Goal: Task Accomplishment & Management: Use online tool/utility

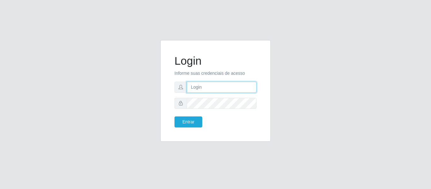
type input "elivelton@redeloja5"
click at [234, 85] on input "elivelton@redeloja5" at bounding box center [222, 87] width 70 height 11
drag, startPoint x: 237, startPoint y: 86, endPoint x: 122, endPoint y: 88, distance: 115.9
click at [123, 88] on div "Login Informe suas credenciais de acesso elivelton@redeloja5 Entrar" at bounding box center [216, 94] width 360 height 109
type input "j"
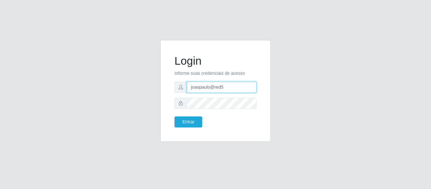
type input "joaopaulo@red5"
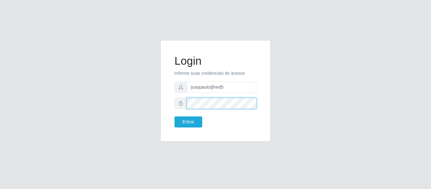
click at [160, 105] on div "Login Informe suas credenciais de acesso joaopaulo@red5 Entrar" at bounding box center [215, 91] width 111 height 102
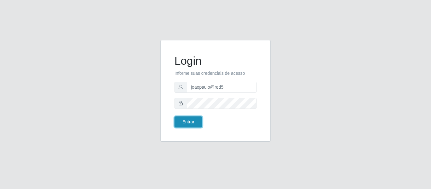
click at [183, 125] on button "Entrar" at bounding box center [189, 122] width 28 height 11
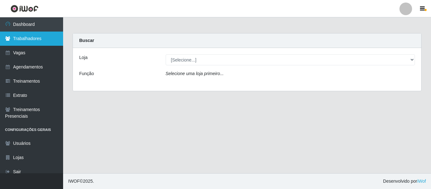
click at [29, 37] on link "Trabalhadores" at bounding box center [31, 39] width 63 height 14
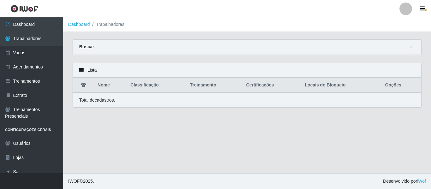
click at [113, 46] on div "Buscar" at bounding box center [247, 47] width 349 height 15
click at [127, 49] on div "Buscar" at bounding box center [247, 47] width 349 height 15
click at [414, 49] on icon at bounding box center [412, 47] width 4 height 4
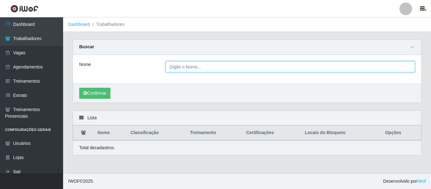
click at [190, 68] on input "Nome" at bounding box center [291, 66] width 250 height 11
click at [79, 88] on button "Confirmar" at bounding box center [94, 93] width 31 height 11
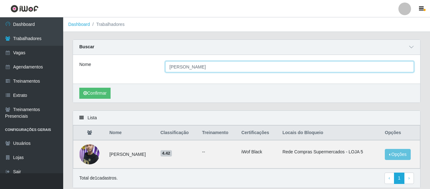
drag, startPoint x: 193, startPoint y: 65, endPoint x: 104, endPoint y: 69, distance: 89.5
click at [111, 68] on div "Nome [PERSON_NAME]" at bounding box center [247, 66] width 344 height 11
type input "[PERSON_NAME]"
click at [79, 88] on button "Confirmar" at bounding box center [94, 93] width 31 height 11
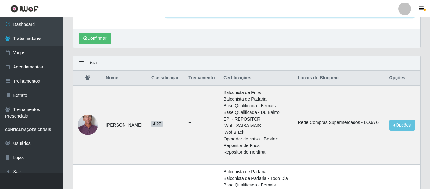
scroll to position [63, 0]
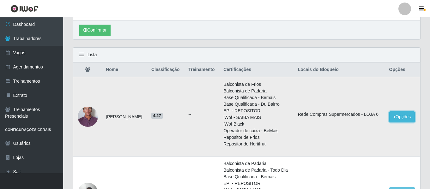
click at [399, 118] on button "Opções" at bounding box center [402, 116] width 26 height 11
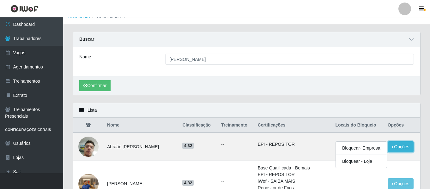
scroll to position [0, 0]
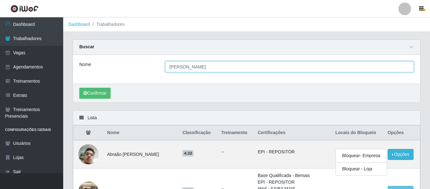
click at [184, 68] on input "[PERSON_NAME]" at bounding box center [289, 66] width 248 height 11
click at [79, 88] on button "Confirmar" at bounding box center [94, 93] width 31 height 11
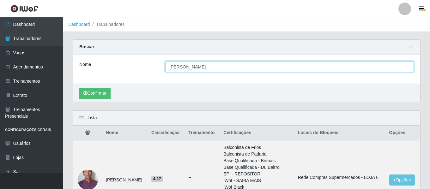
scroll to position [32, 0]
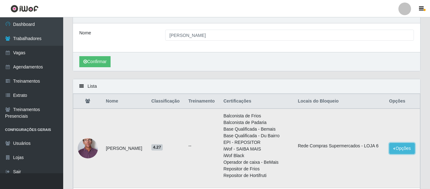
click at [398, 151] on button "Opções" at bounding box center [402, 148] width 26 height 11
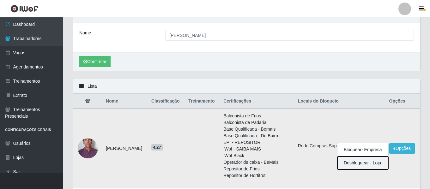
click at [359, 164] on button "Desbloquear - Loja" at bounding box center [362, 163] width 51 height 13
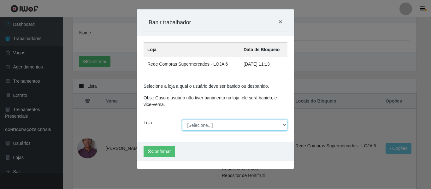
click at [282, 126] on select "[Selecione...] Rede Compras Supermercados - LOJA 5" at bounding box center [235, 125] width 106 height 11
select select "397"
click at [182, 120] on select "[Selecione...] Rede Compras Supermercados - LOJA 5" at bounding box center [235, 125] width 106 height 11
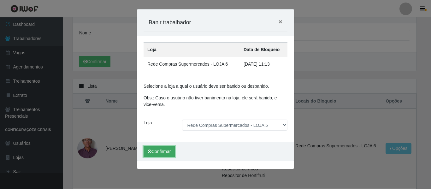
click at [162, 152] on button "Confirmar" at bounding box center [159, 151] width 31 height 11
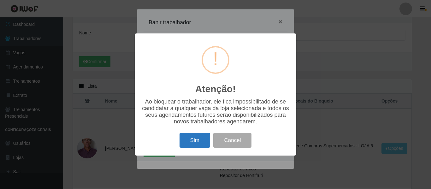
click at [195, 146] on button "Sim" at bounding box center [195, 140] width 31 height 15
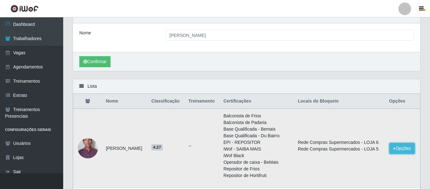
click at [395, 149] on button "Opções" at bounding box center [402, 148] width 26 height 11
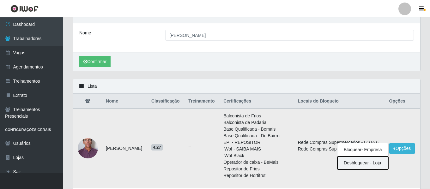
click at [369, 164] on button "Desbloquear - Loja" at bounding box center [362, 163] width 51 height 13
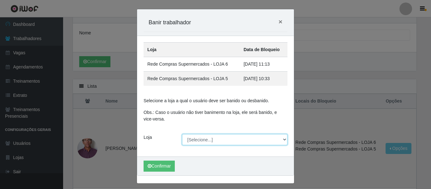
click at [282, 141] on select "[Selecione...] Rede Compras Supermercados - LOJA 5" at bounding box center [235, 139] width 106 height 11
select select "397"
click at [182, 134] on select "[Selecione...] Rede Compras Supermercados - LOJA 5" at bounding box center [235, 139] width 106 height 11
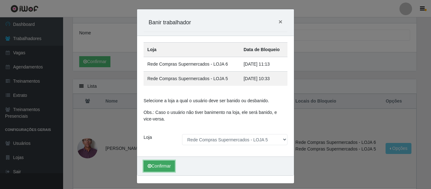
click at [162, 167] on button "Confirmar" at bounding box center [159, 166] width 31 height 11
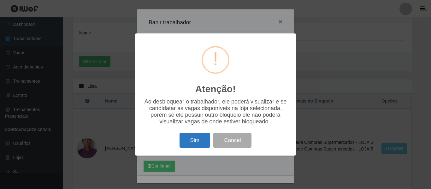
click at [192, 142] on button "Sim" at bounding box center [195, 140] width 31 height 15
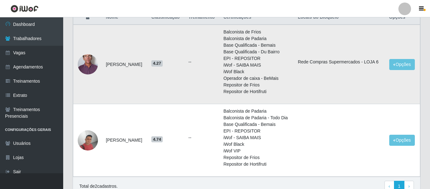
scroll to position [147, 0]
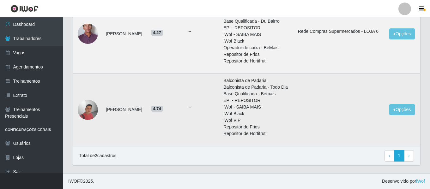
click at [89, 111] on img at bounding box center [88, 110] width 20 height 20
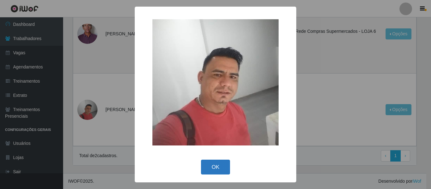
click at [224, 167] on button "OK" at bounding box center [215, 167] width 29 height 15
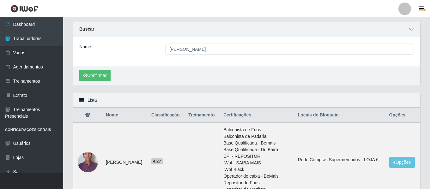
scroll to position [0, 0]
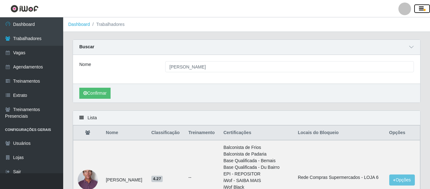
click at [420, 6] on icon "button" at bounding box center [421, 9] width 5 height 6
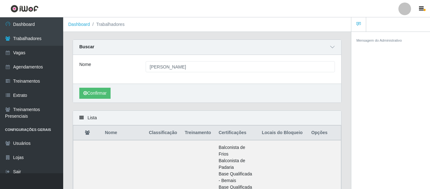
click at [22, 4] on link at bounding box center [24, 8] width 49 height 17
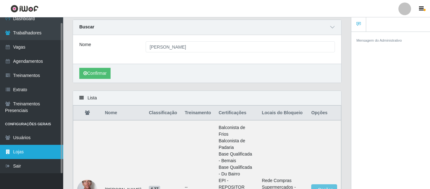
scroll to position [32, 0]
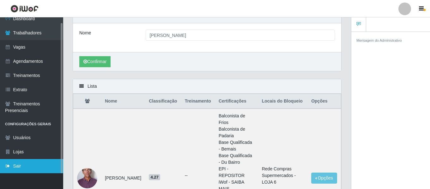
click at [25, 167] on link "Sair" at bounding box center [31, 166] width 63 height 14
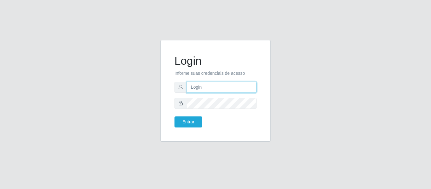
type input "joaopaulo@red5"
